Goal: Information Seeking & Learning: Learn about a topic

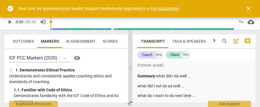
click at [130, 69] on span at bounding box center [129, 68] width 3 height 77
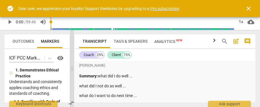
drag, startPoint x: 130, startPoint y: 69, endPoint x: 71, endPoint y: 74, distance: 59.3
click at [71, 74] on span at bounding box center [71, 68] width 3 height 77
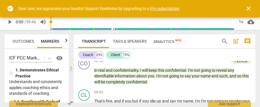
scroll to position [161, 0]
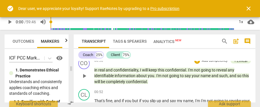
click at [84, 80] on span "play_arrow" at bounding box center [84, 76] width 7 height 7
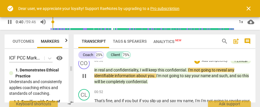
click at [84, 80] on span "pause" at bounding box center [84, 76] width 7 height 7
click at [95, 72] on span "in" at bounding box center [96, 70] width 4 height 5
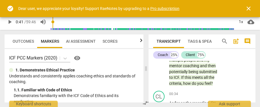
scroll to position [251, 0]
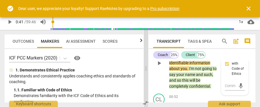
click at [143, 67] on div "Outcomes Markers AI Assessment Scores ICF PCC Markers (2020) visibility 1. Demo…" at bounding box center [130, 68] width 260 height 77
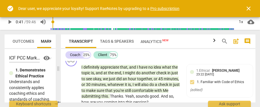
scroll to position [195, 0]
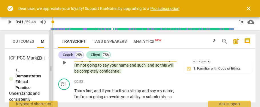
drag, startPoint x: 146, startPoint y: 67, endPoint x: 40, endPoint y: 71, distance: 106.2
click at [49, 71] on span at bounding box center [50, 68] width 3 height 77
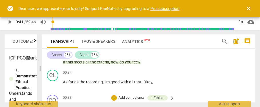
scroll to position [135, 0]
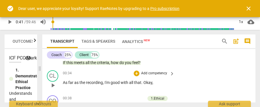
click at [51, 84] on span "play_arrow" at bounding box center [52, 85] width 7 height 7
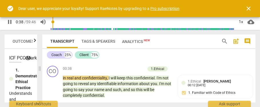
scroll to position [166, 0]
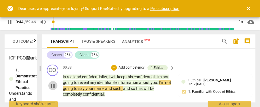
click at [54, 84] on span "pause" at bounding box center [52, 85] width 7 height 7
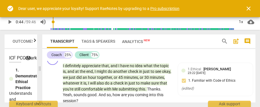
scroll to position [240, 0]
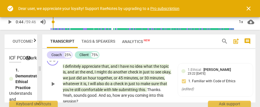
click at [55, 85] on span "play_arrow" at bounding box center [52, 84] width 7 height 7
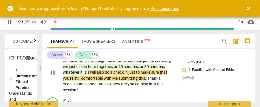
scroll to position [254, 0]
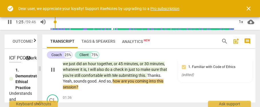
click at [54, 69] on span "pause" at bounding box center [52, 69] width 7 height 7
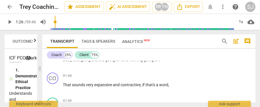
scroll to position [302, 0]
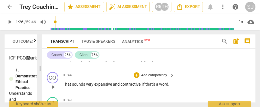
click at [78, 72] on div "01:44 + Add competency keyboard_arrow_right" at bounding box center [119, 75] width 112 height 6
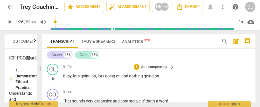
scroll to position [284, 0]
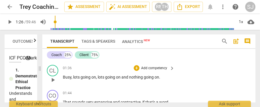
click at [51, 78] on span "play_arrow" at bounding box center [52, 80] width 7 height 7
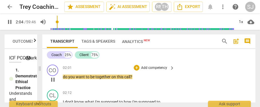
scroll to position [416, 0]
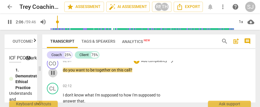
click at [54, 73] on span "pause" at bounding box center [52, 73] width 7 height 7
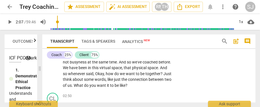
scroll to position [481, 0]
click at [57, 74] on span "play_arrow" at bounding box center [52, 70] width 9 height 7
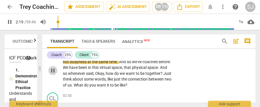
click at [57, 74] on span "pause" at bounding box center [52, 70] width 9 height 7
type input "140"
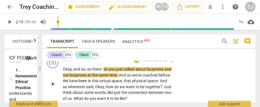
scroll to position [468, 0]
click at [70, 74] on span "not" at bounding box center [66, 75] width 7 height 5
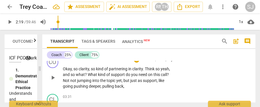
scroll to position [546, 0]
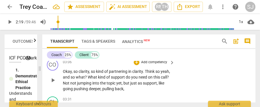
click at [54, 84] on span "play_arrow" at bounding box center [52, 80] width 7 height 7
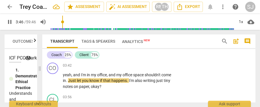
scroll to position [658, 0]
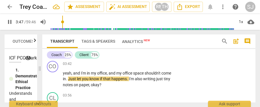
click at [54, 83] on span "pause" at bounding box center [52, 79] width 7 height 7
click at [54, 83] on span "play_arrow" at bounding box center [52, 79] width 7 height 7
click at [54, 83] on span "pause" at bounding box center [52, 79] width 7 height 7
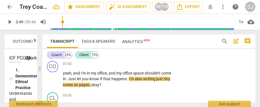
click at [54, 83] on span "play_arrow" at bounding box center [52, 79] width 7 height 7
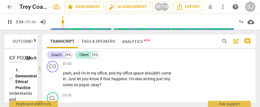
click at [54, 83] on span "pause" at bounding box center [52, 79] width 7 height 7
type input "235"
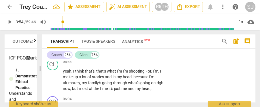
scroll to position [835, 0]
